Goal: Task Accomplishment & Management: Use online tool/utility

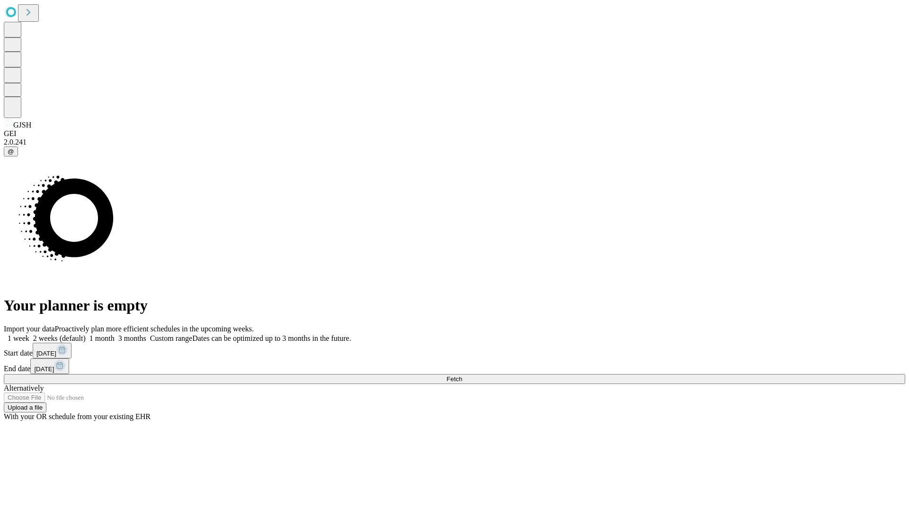
click at [462, 375] on span "Fetch" at bounding box center [455, 378] width 16 height 7
